Goal: Task Accomplishment & Management: Manage account settings

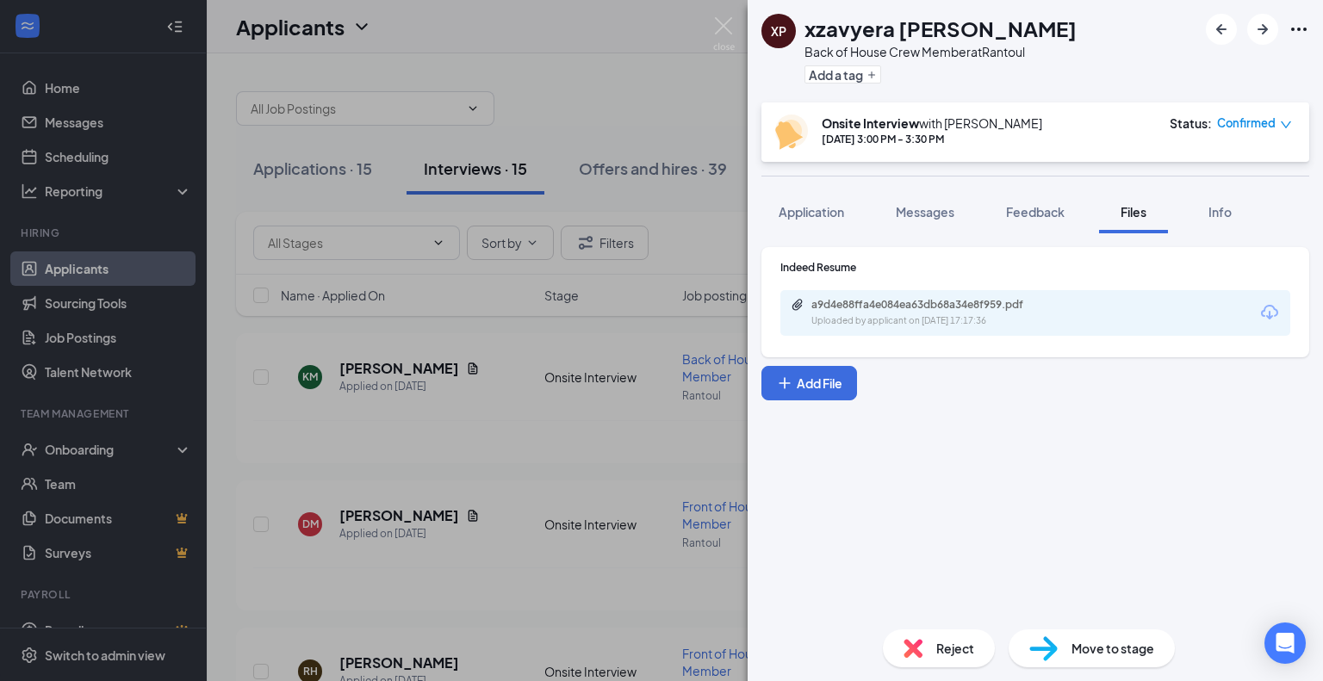
click at [619, 96] on div "XP xzavyera [PERSON_NAME] Back of House Crew Member at Rantoul Add a tag Onsite…" at bounding box center [661, 340] width 1323 height 681
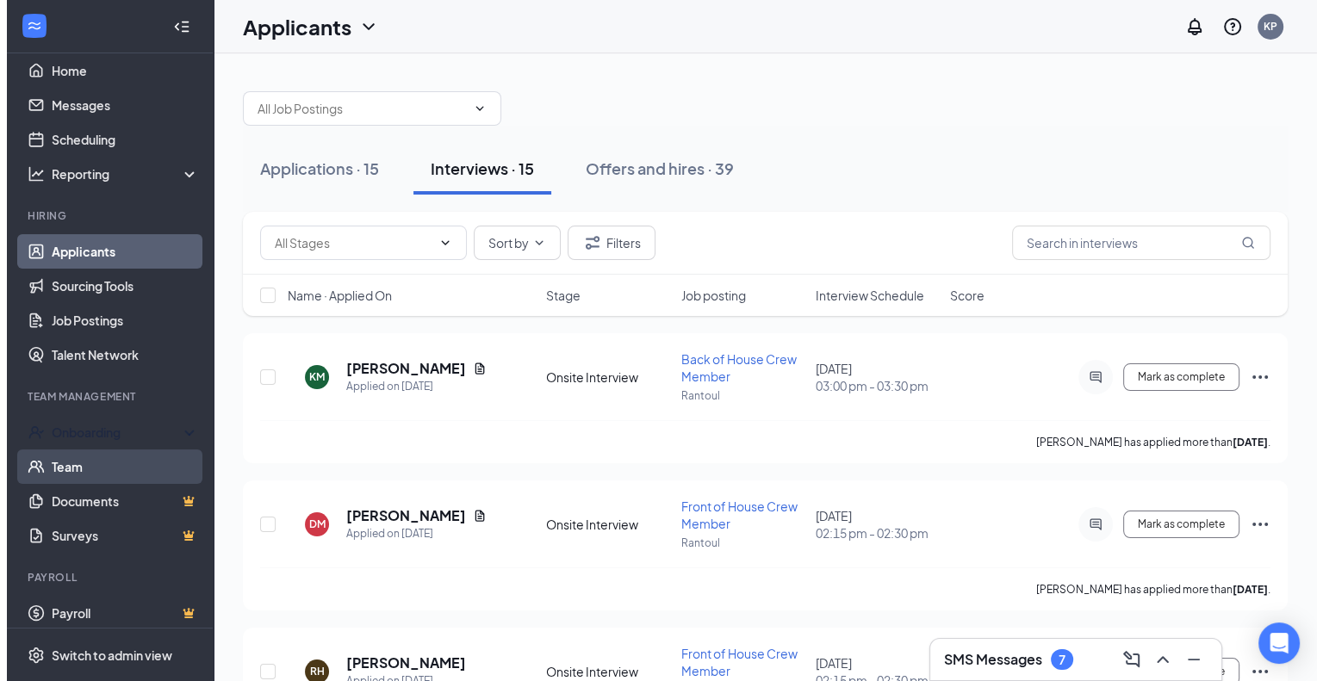
scroll to position [27, 0]
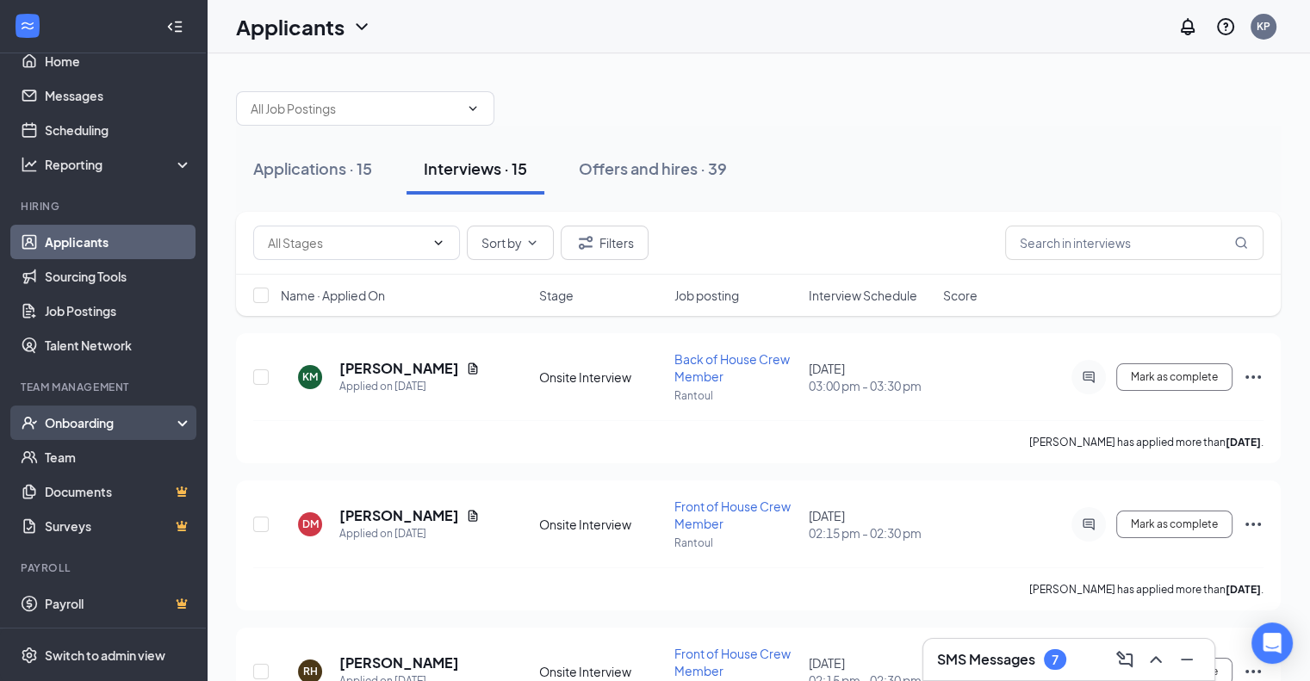
click at [107, 420] on div "Onboarding" at bounding box center [111, 422] width 133 height 17
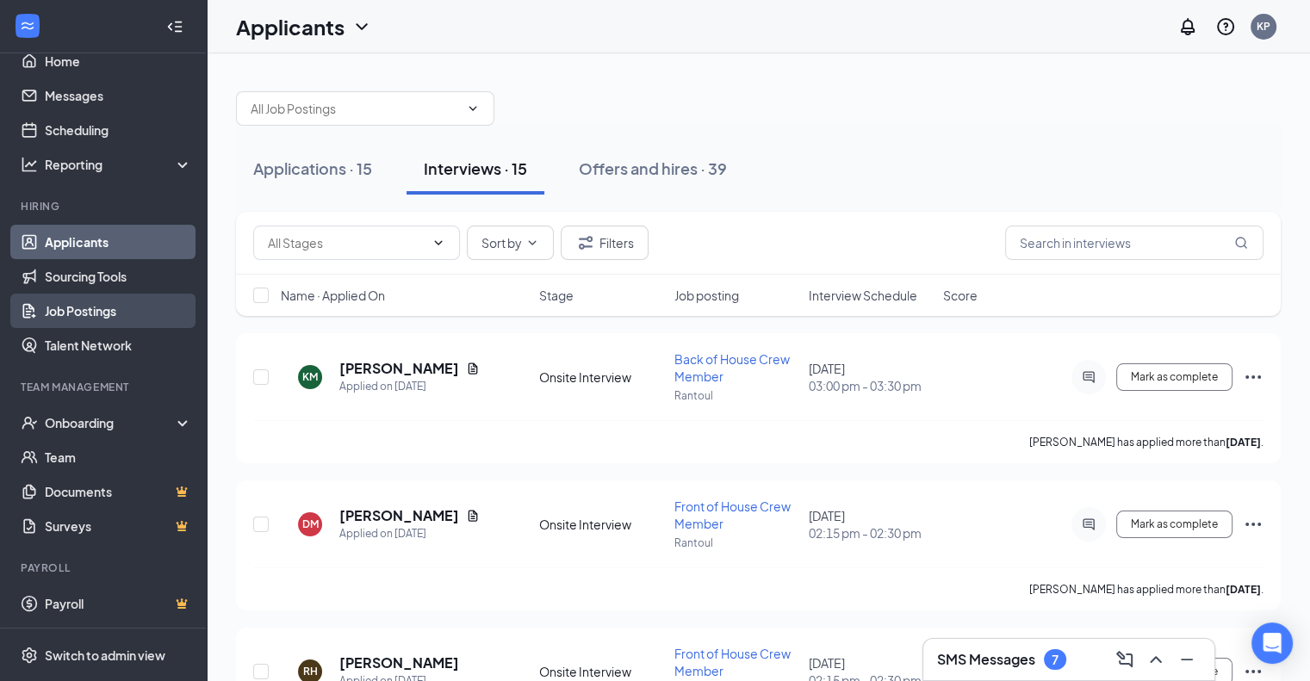
click at [83, 315] on link "Job Postings" at bounding box center [118, 311] width 147 height 34
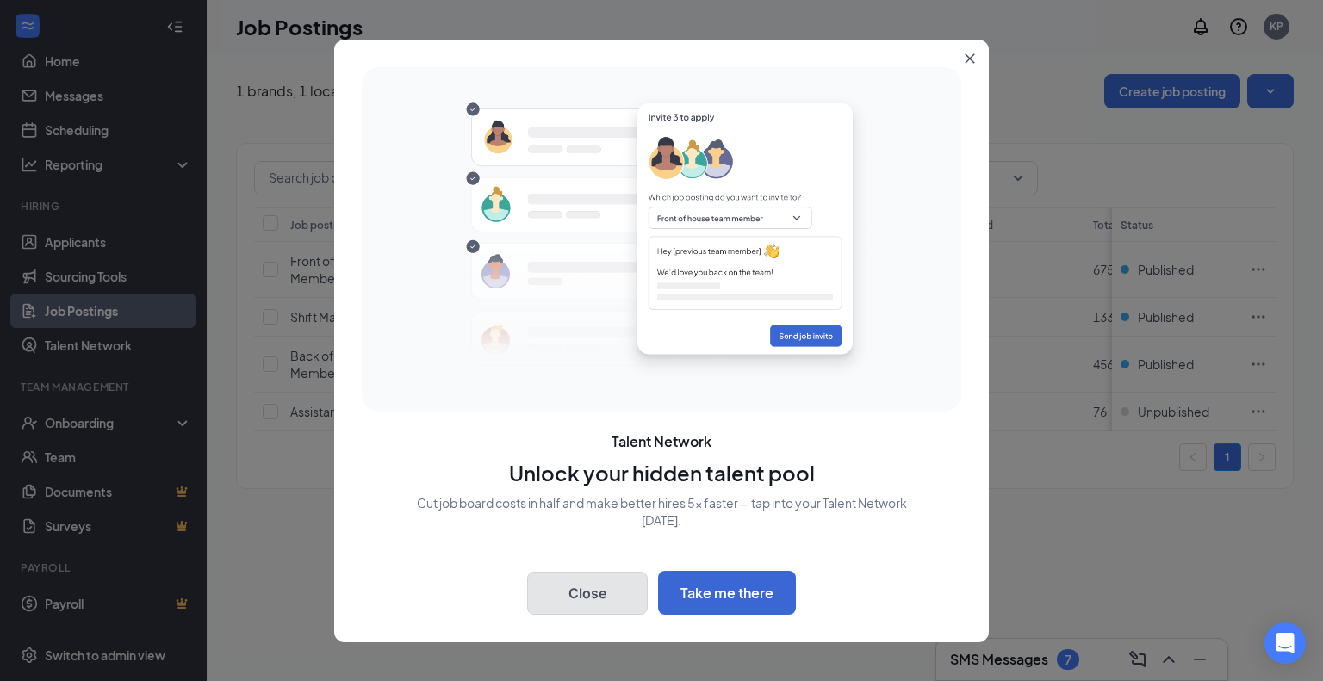
click at [535, 590] on button "Close" at bounding box center [587, 593] width 121 height 43
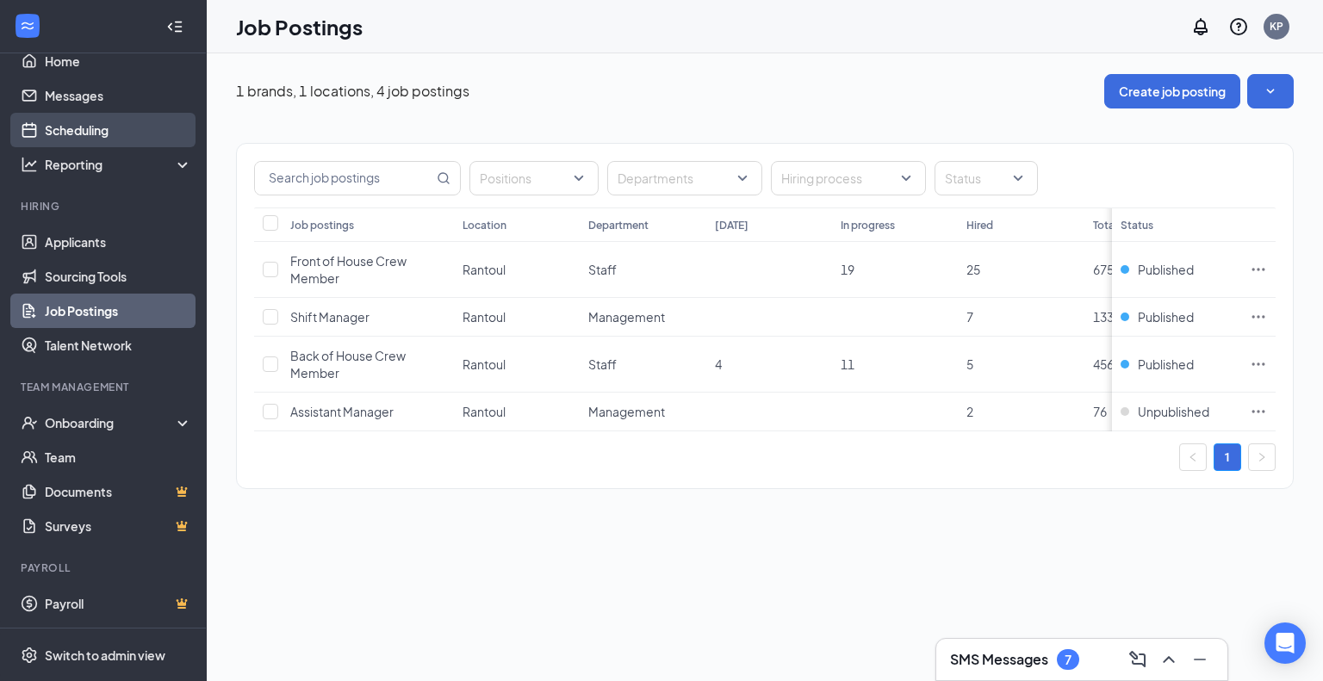
click at [71, 140] on link "Scheduling" at bounding box center [118, 130] width 147 height 34
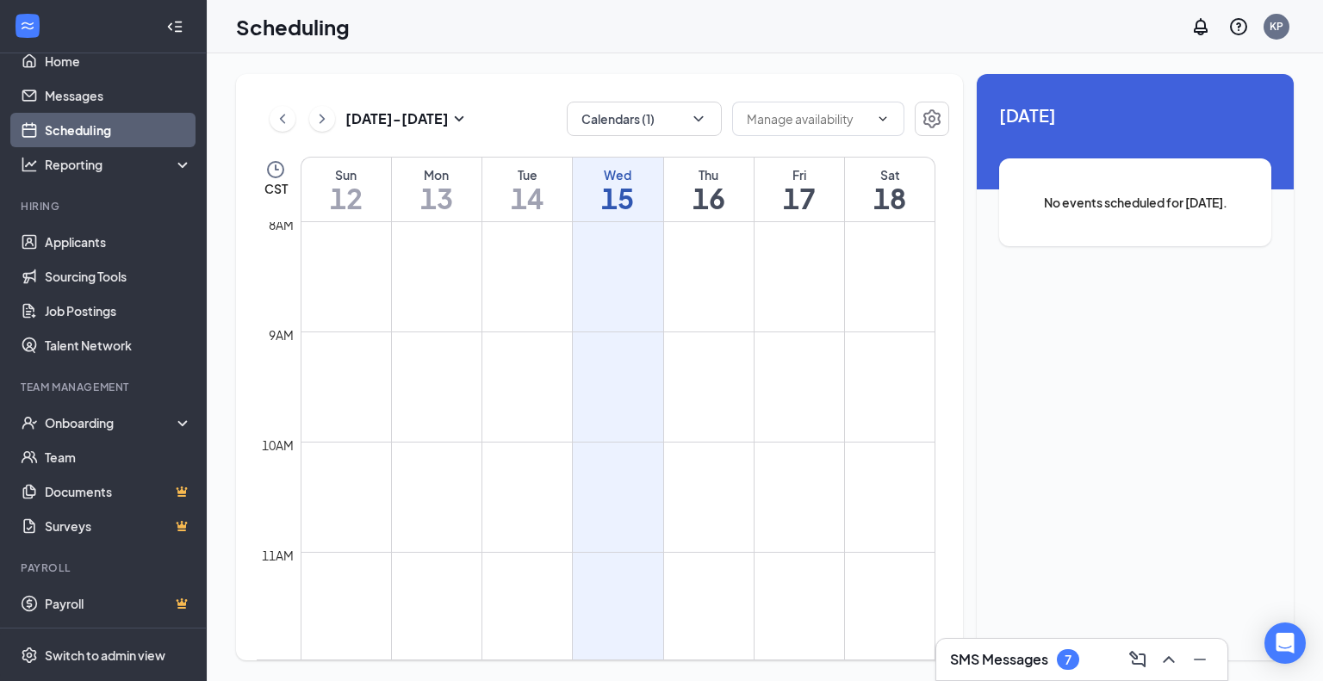
scroll to position [847, 0]
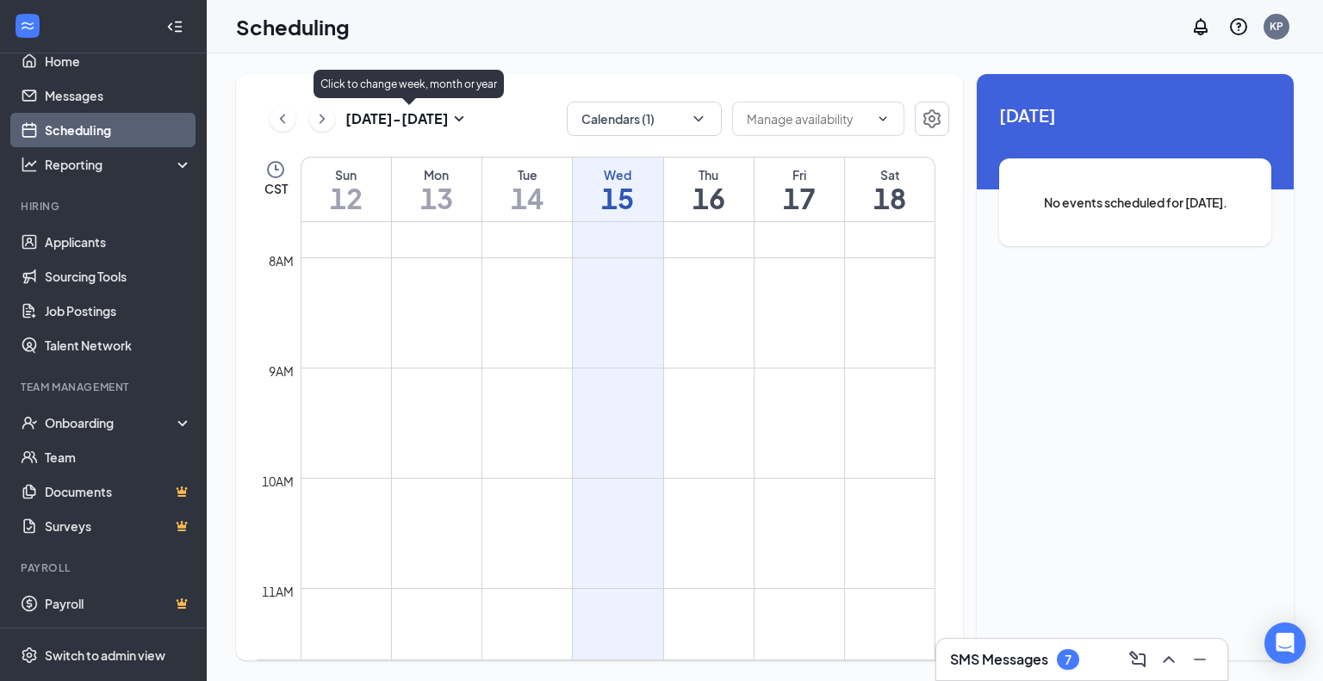
click at [448, 123] on h3 "[DATE] - [DATE]" at bounding box center [396, 118] width 103 height 19
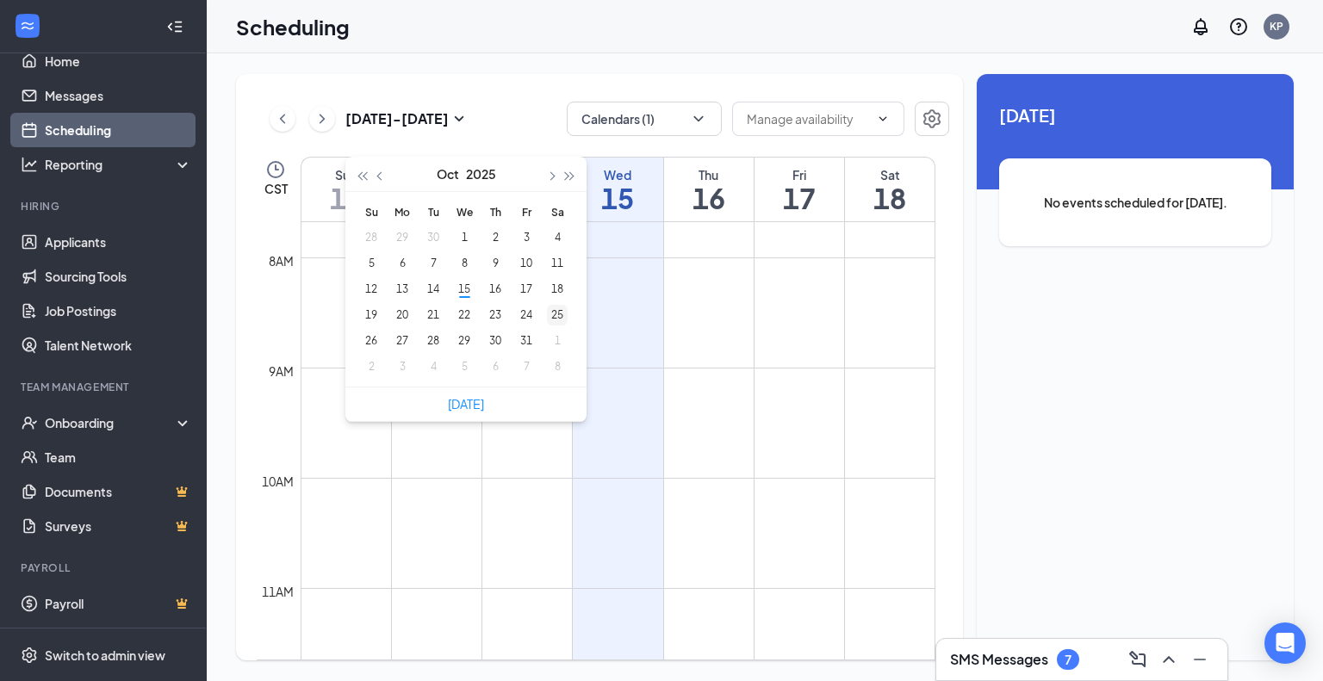
type input "[DATE]"
click at [548, 313] on div "25" at bounding box center [557, 315] width 21 height 21
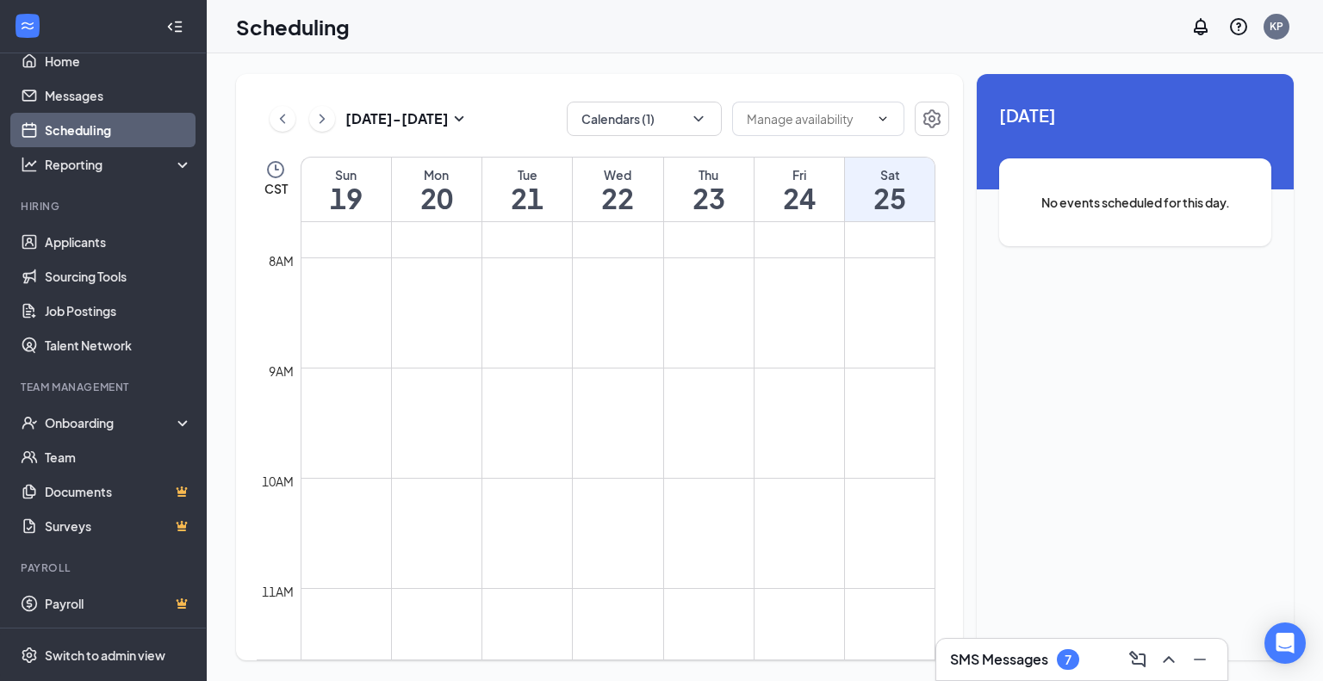
click at [889, 194] on h1 "25" at bounding box center [890, 197] width 90 height 29
click at [888, 194] on h1 "25" at bounding box center [890, 197] width 90 height 29
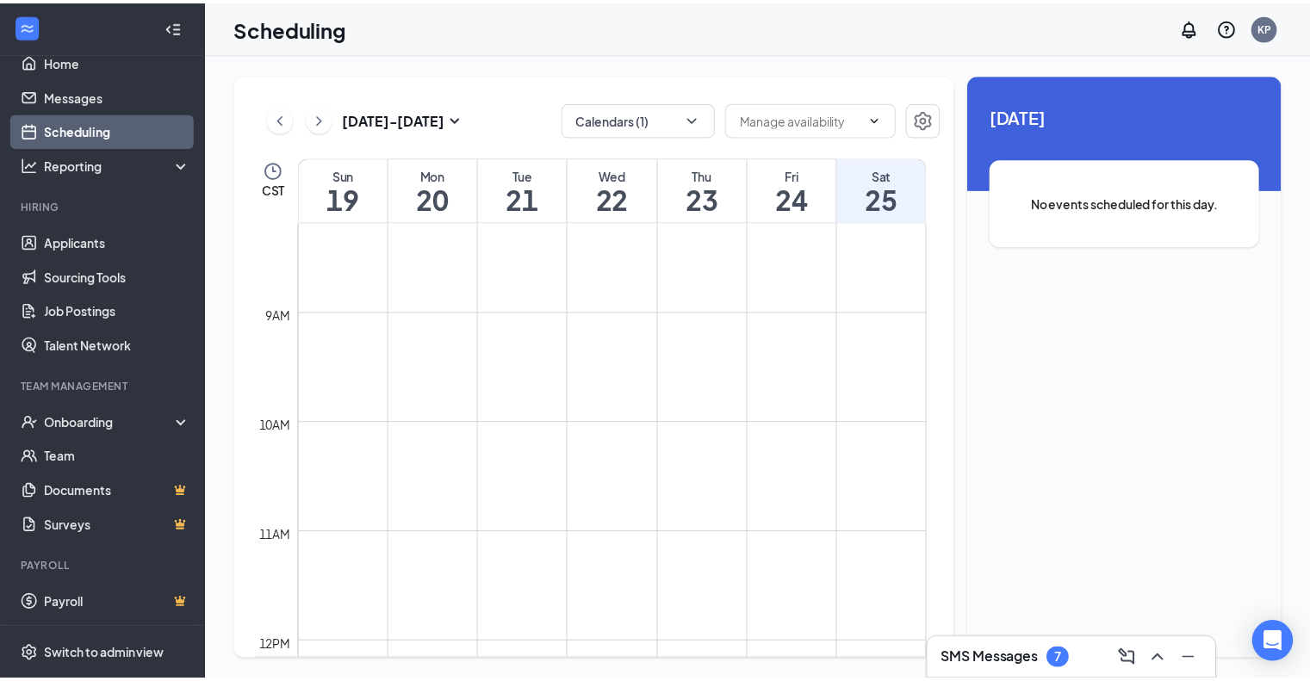
scroll to position [933, 0]
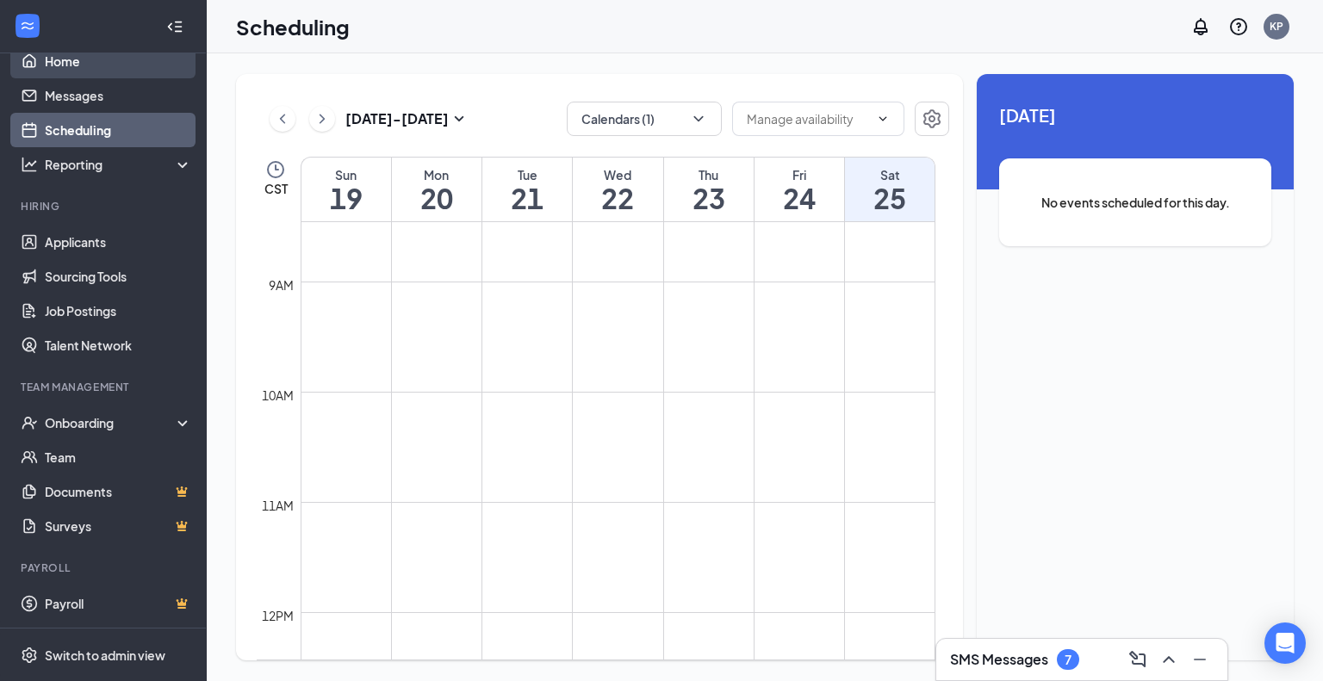
click at [84, 65] on link "Home" at bounding box center [118, 61] width 147 height 34
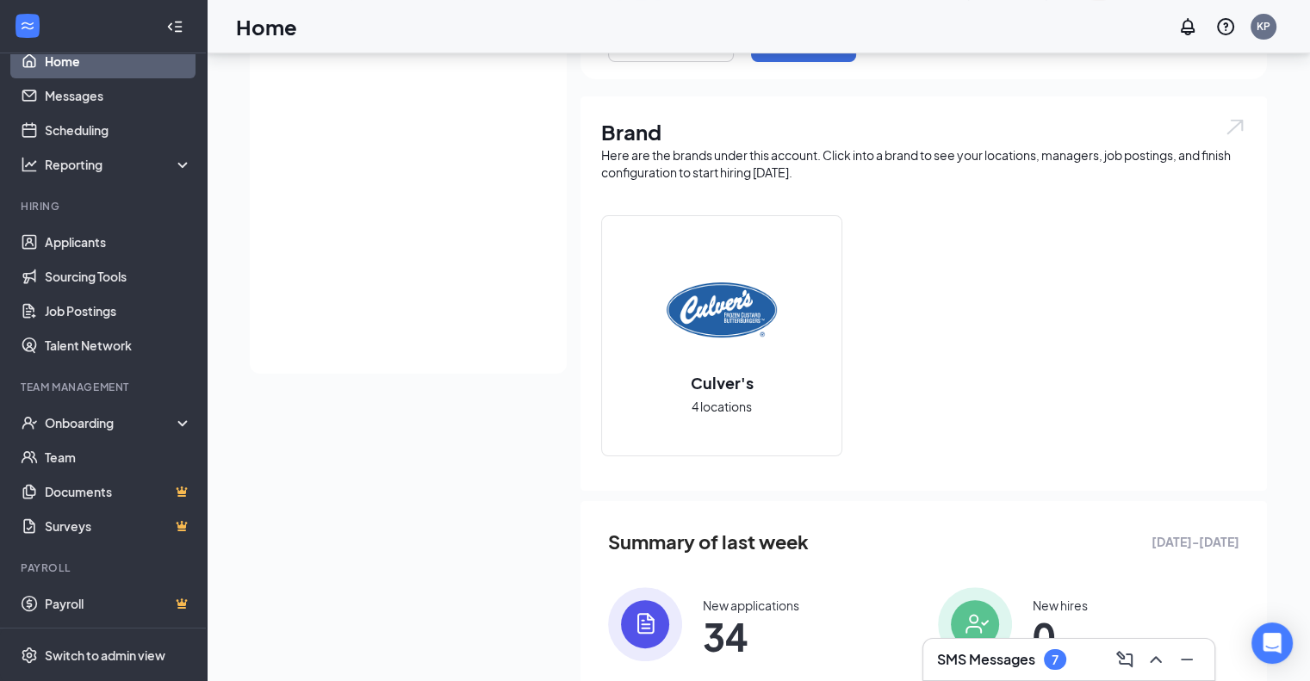
scroll to position [290, 0]
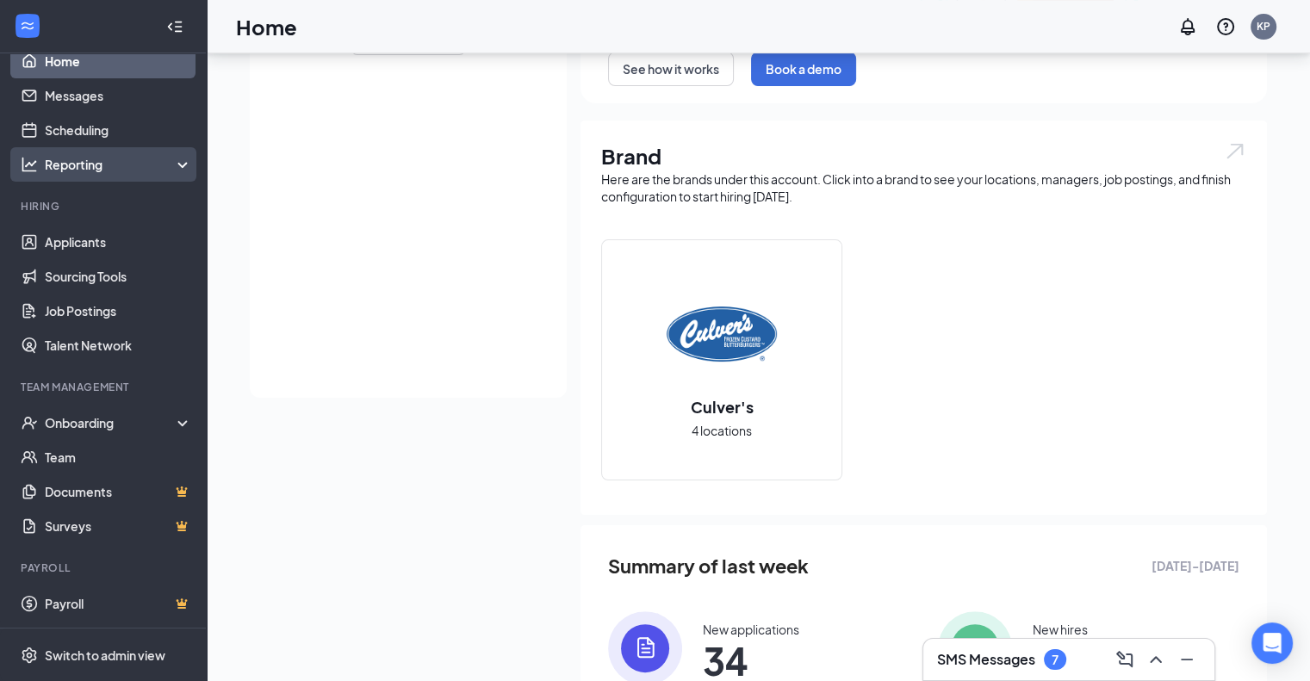
click at [152, 163] on div "Reporting" at bounding box center [119, 164] width 148 height 17
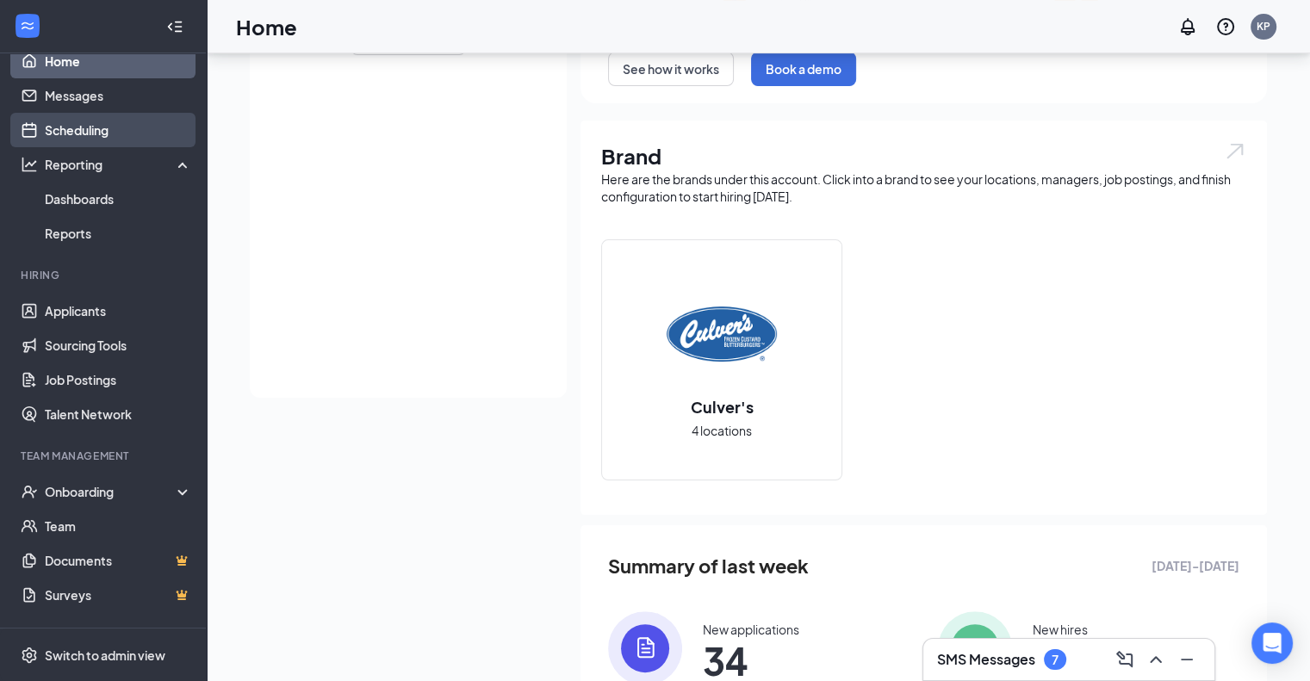
click at [124, 120] on link "Scheduling" at bounding box center [118, 130] width 147 height 34
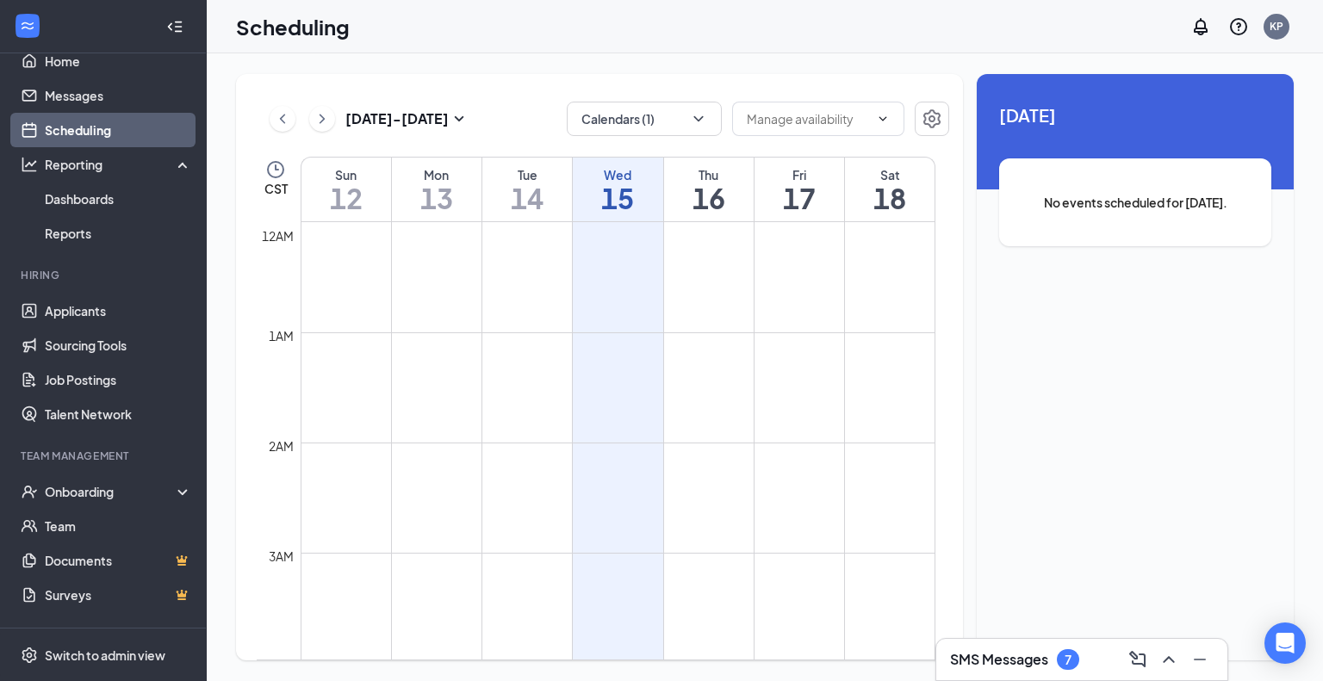
scroll to position [847, 0]
click at [96, 129] on link "Scheduling" at bounding box center [118, 130] width 147 height 34
click at [631, 196] on h1 "15" at bounding box center [618, 197] width 90 height 29
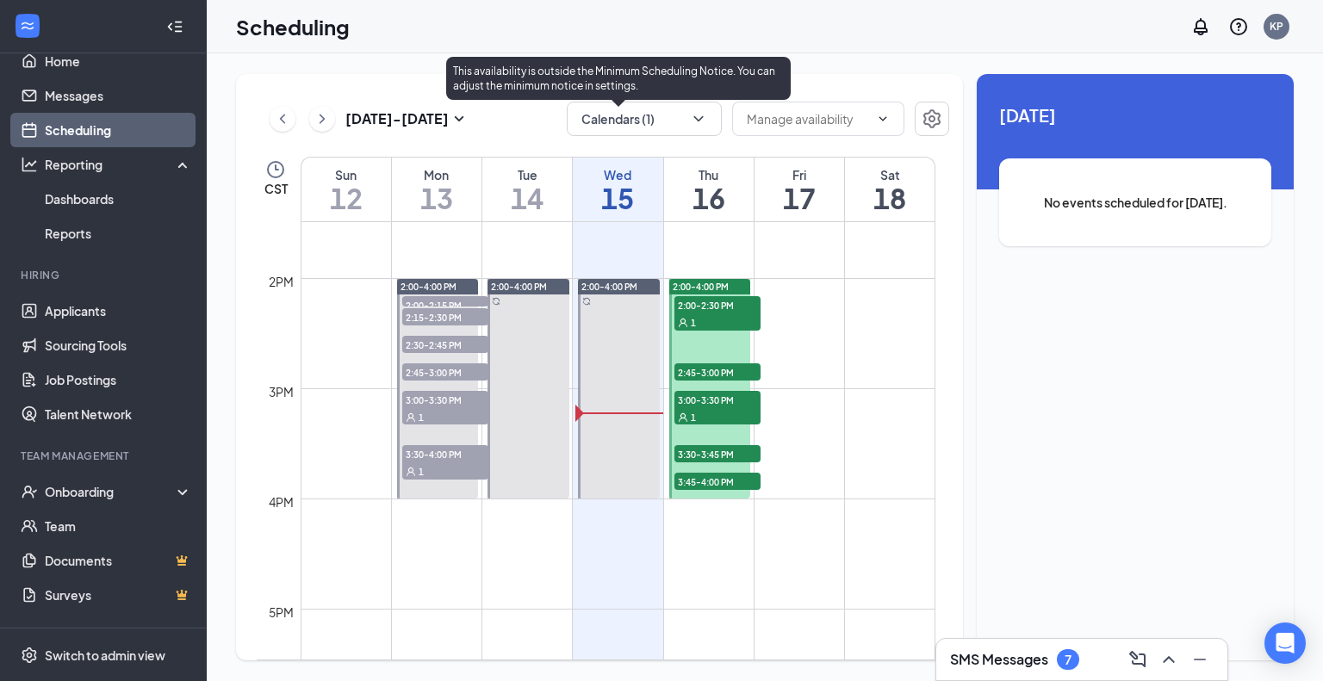
scroll to position [1450, 0]
